Goal: Information Seeking & Learning: Learn about a topic

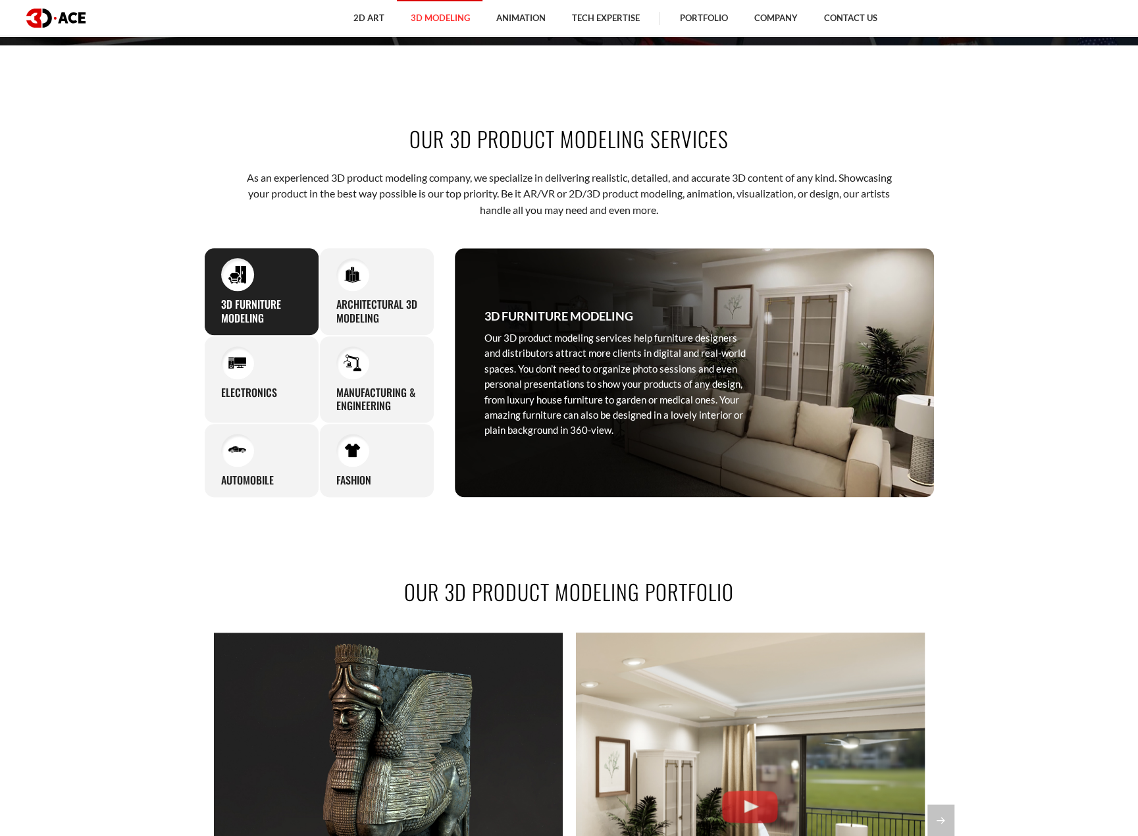
scroll to position [790, 0]
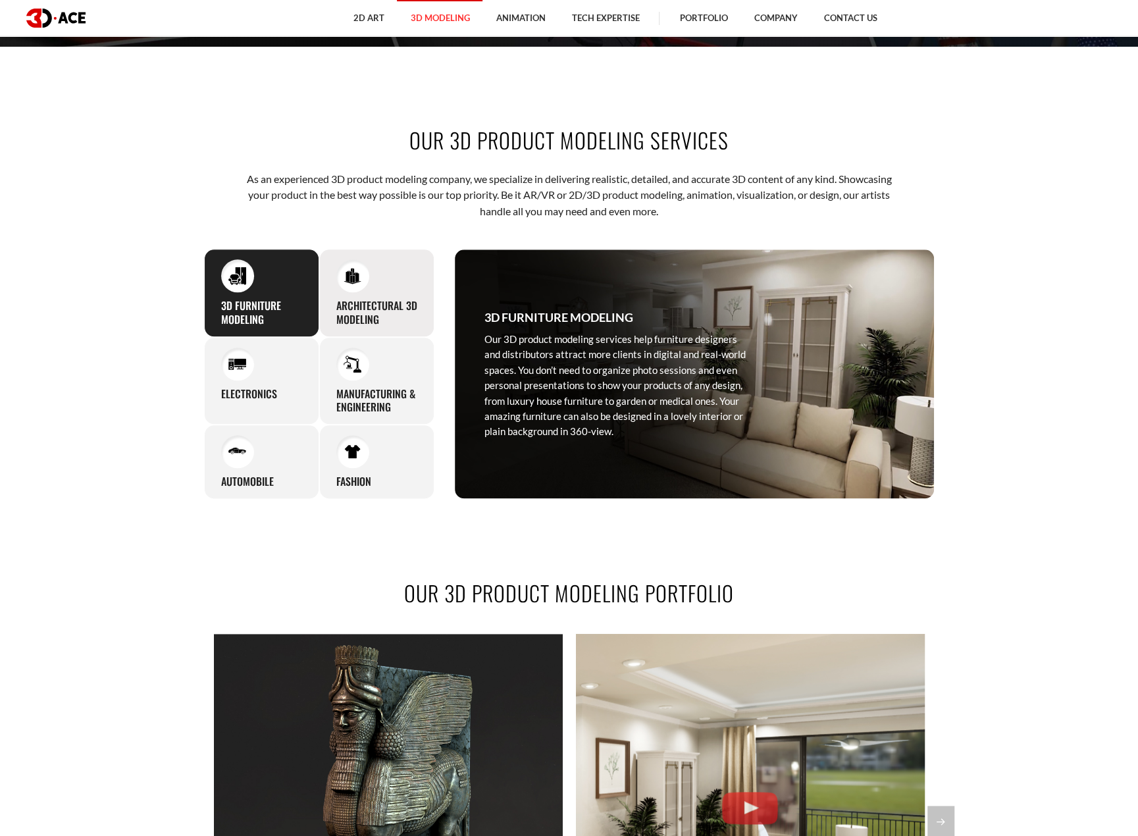
click at [372, 286] on div "Architectural 3D Modeling With our 3D product visualization services, you can g…" at bounding box center [376, 293] width 115 height 88
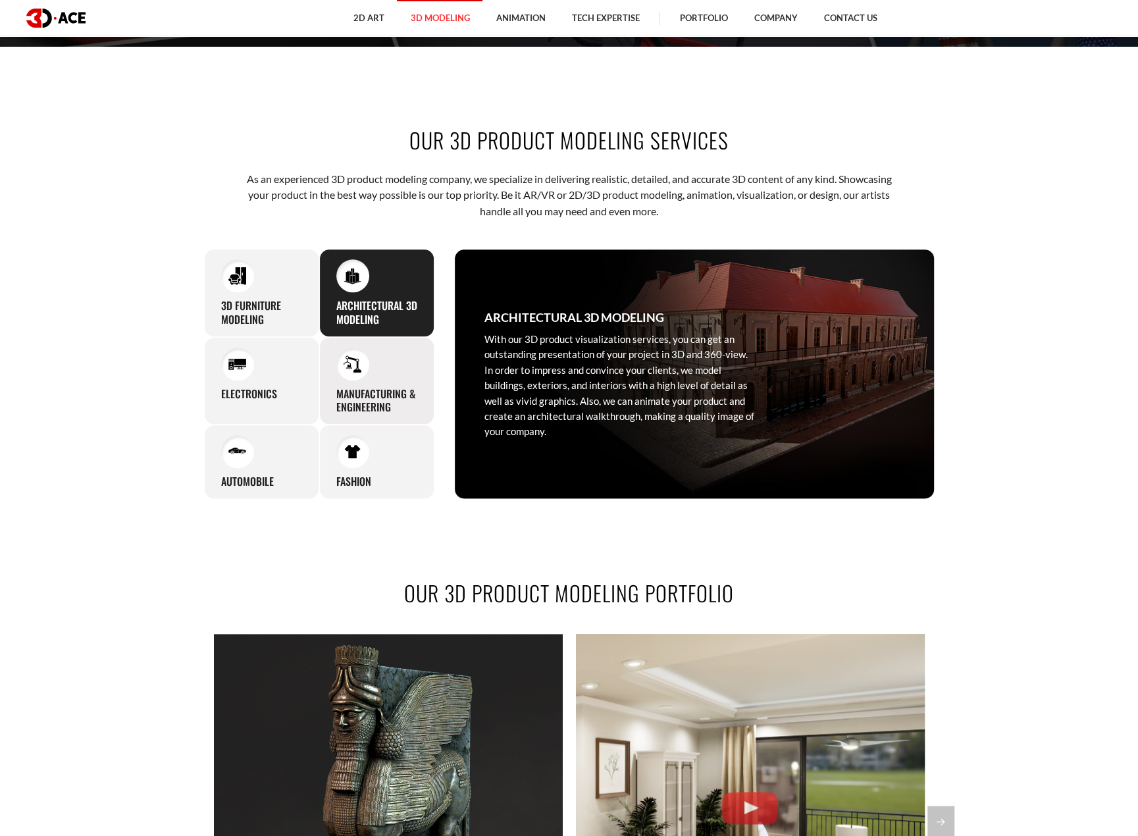
click at [361, 361] on img at bounding box center [353, 364] width 18 height 18
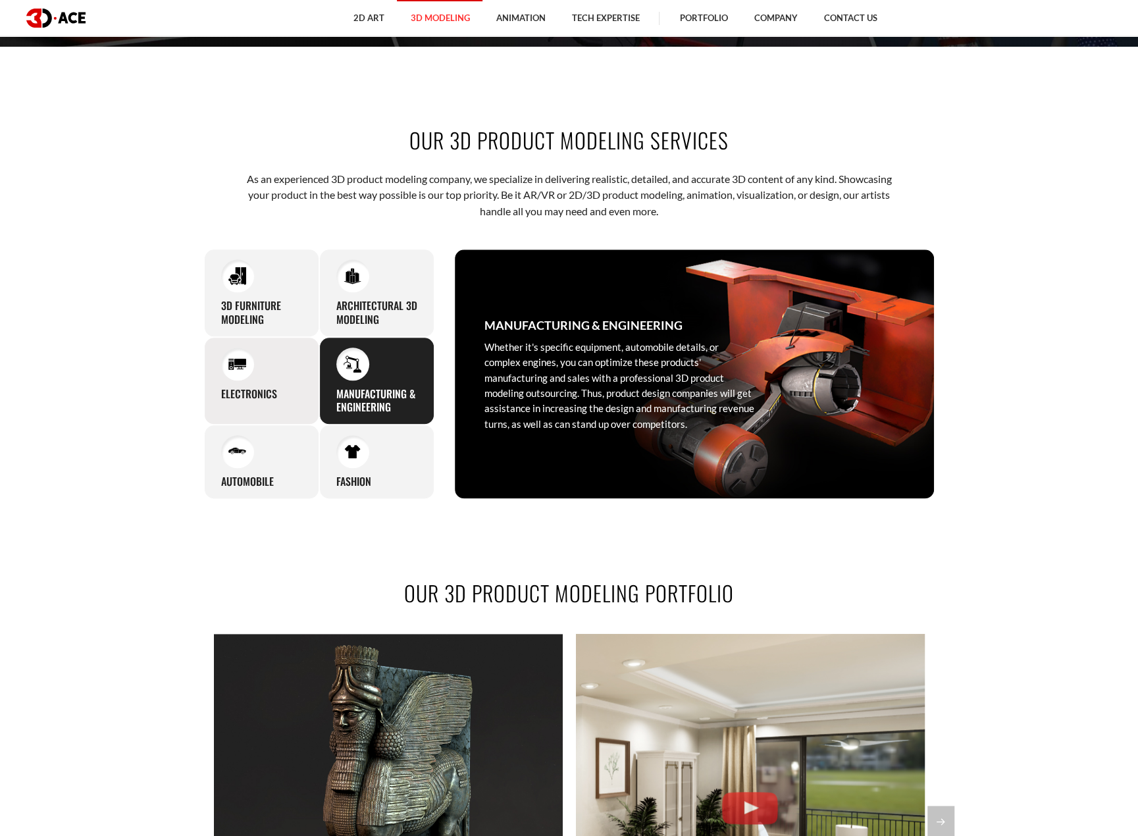
click at [266, 372] on div "Electronics Instead of organizing complex and time-consuming photo sessions, el…" at bounding box center [261, 381] width 115 height 88
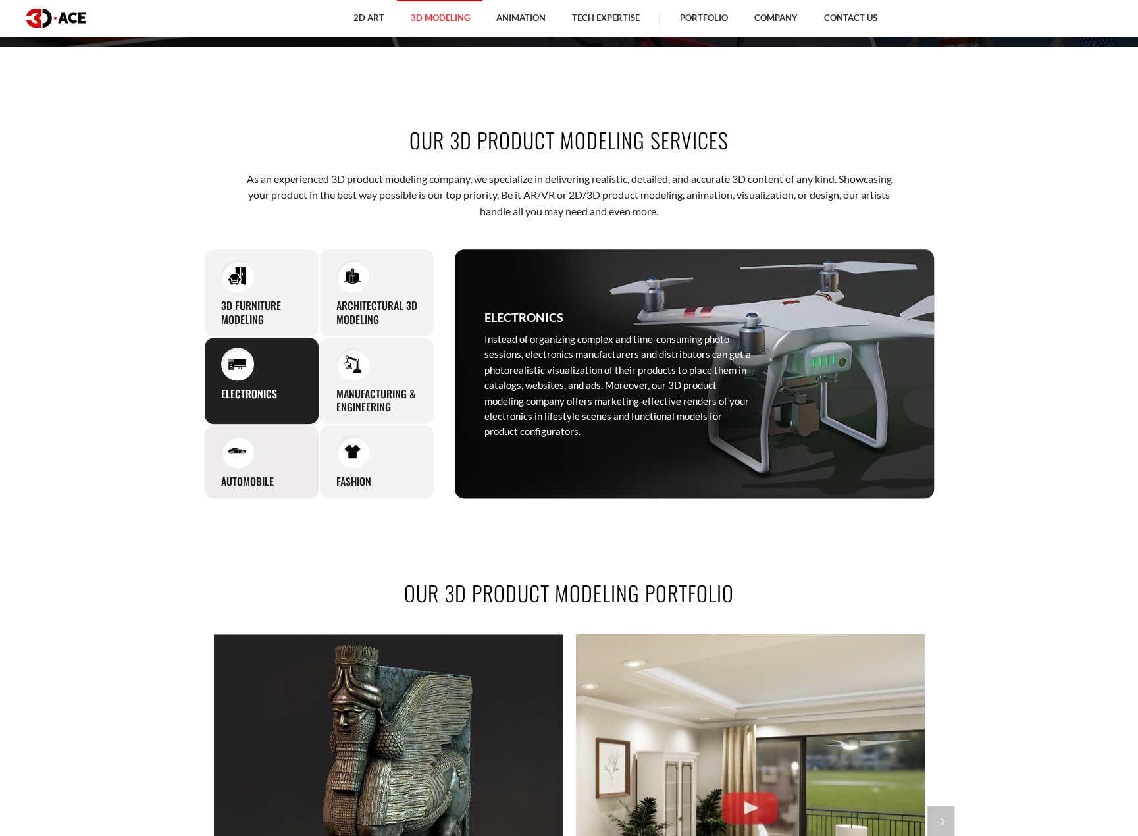
click at [266, 468] on div "Automobile With premium-looking 3D products you can expand your presence in the…" at bounding box center [261, 461] width 115 height 74
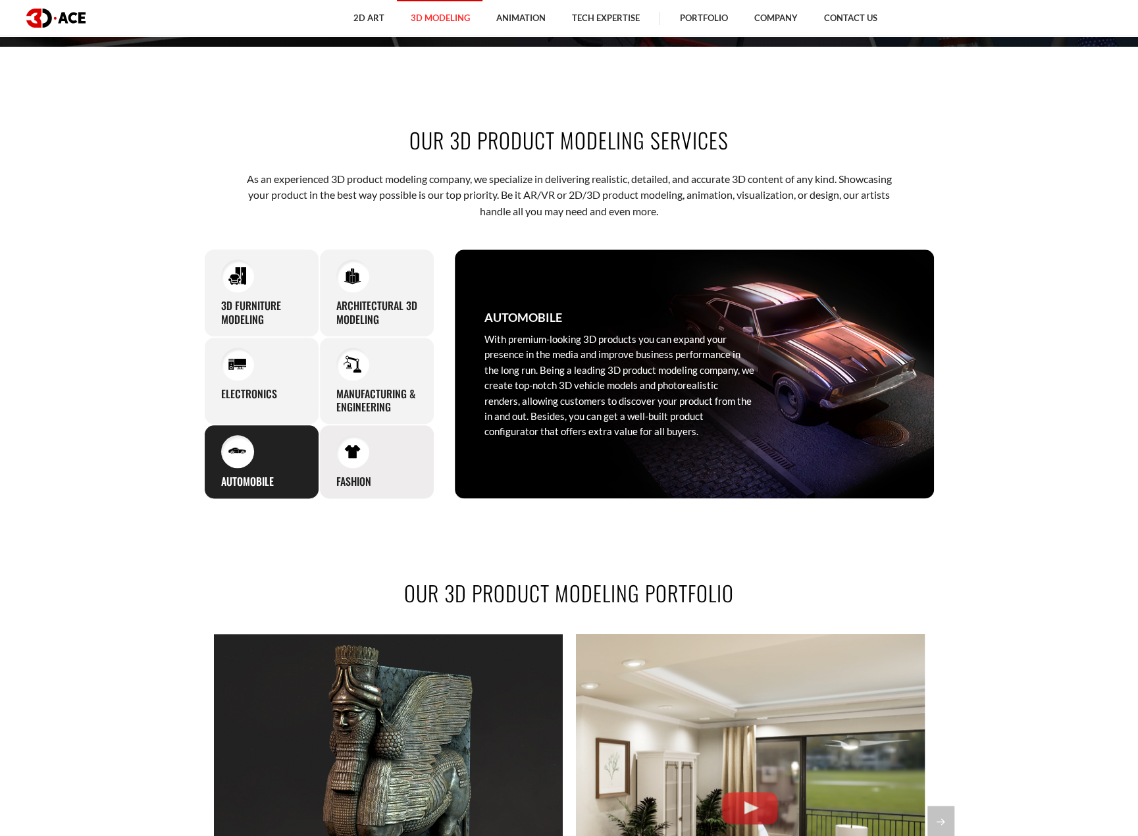
click at [372, 465] on div "Fashion The modern fashion industry requires innovative solutions for online cu…" at bounding box center [376, 461] width 115 height 74
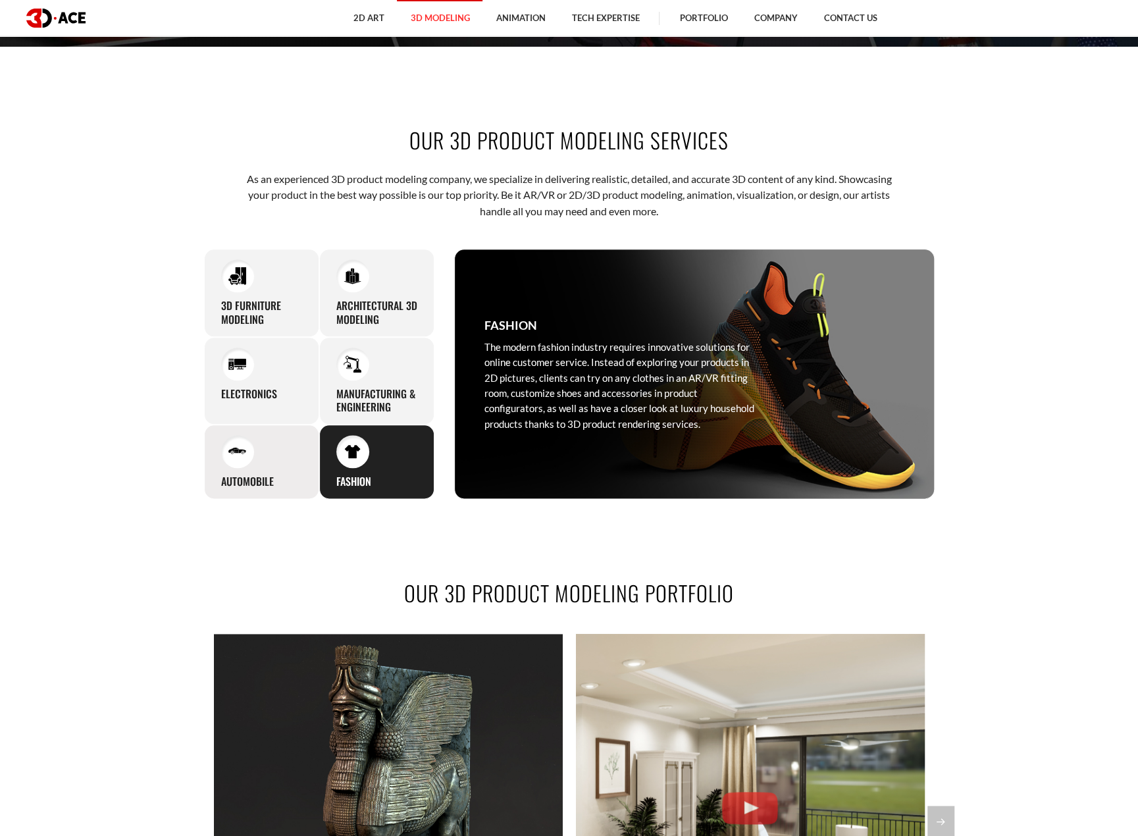
click at [244, 489] on div "Automobile With premium-looking 3D products you can expand your presence in the…" at bounding box center [261, 461] width 115 height 74
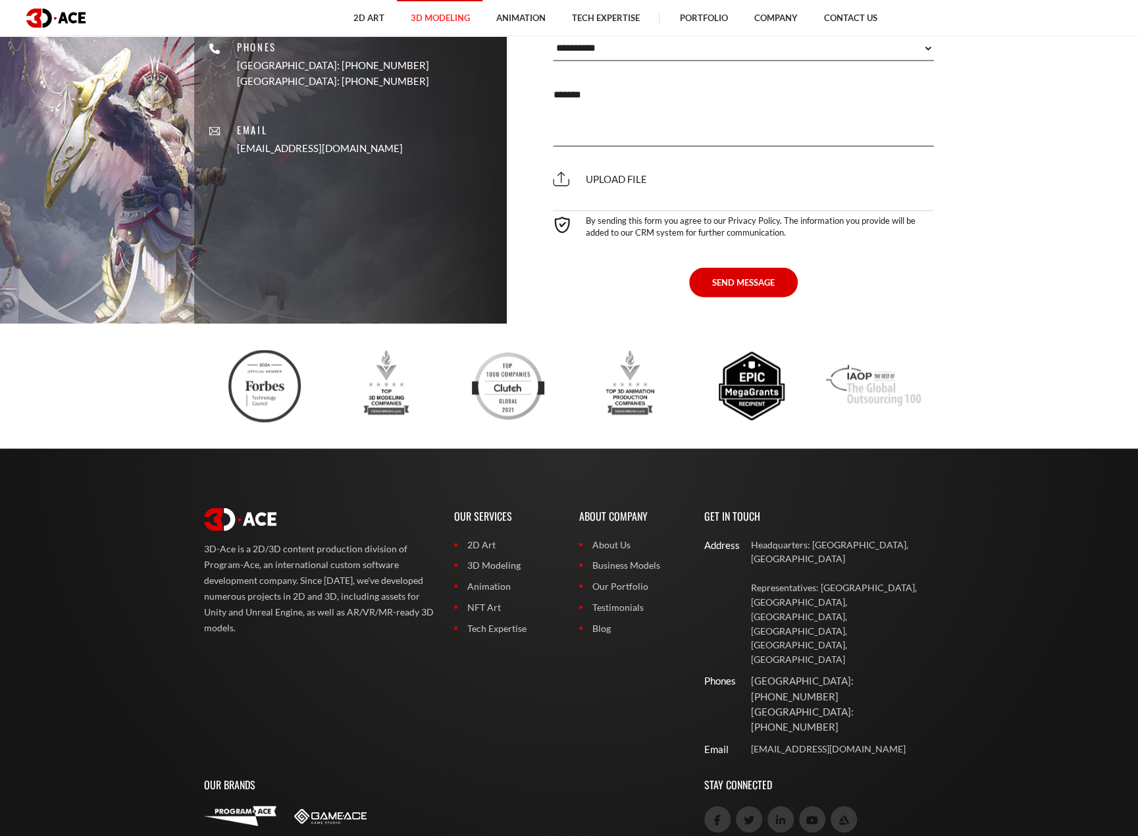
scroll to position [4918, 0]
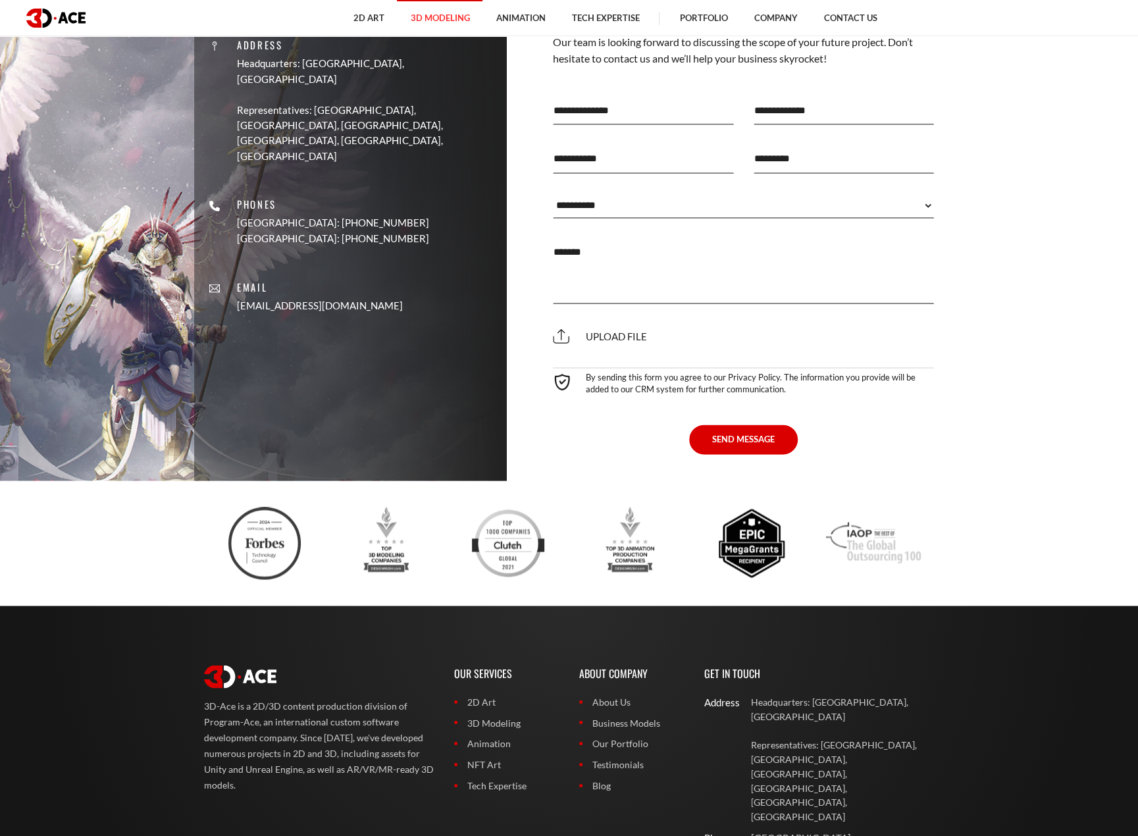
scroll to position [4672, 0]
